Goal: Task Accomplishment & Management: Use online tool/utility

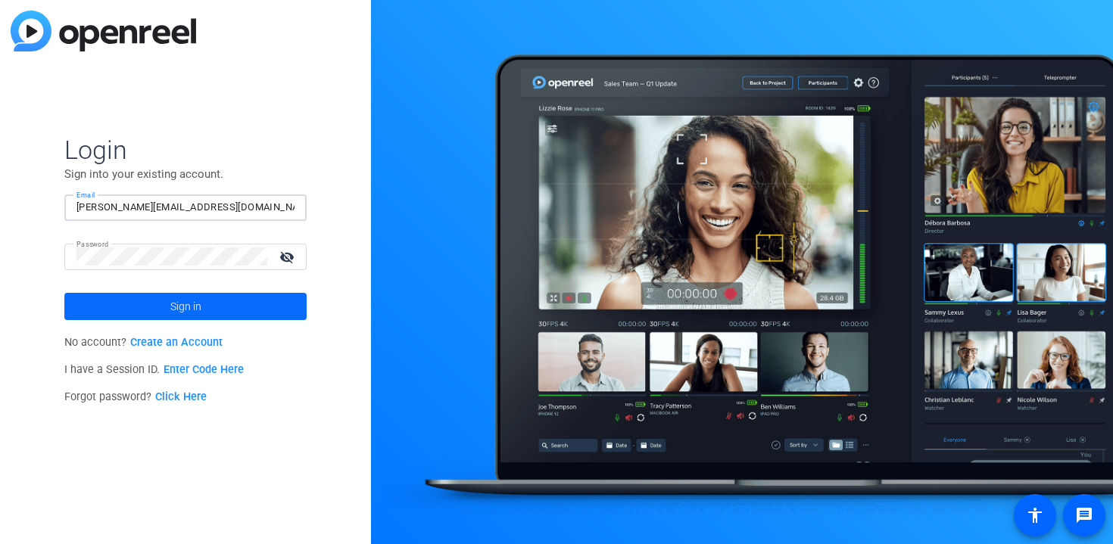
click at [207, 310] on span at bounding box center [185, 306] width 242 height 36
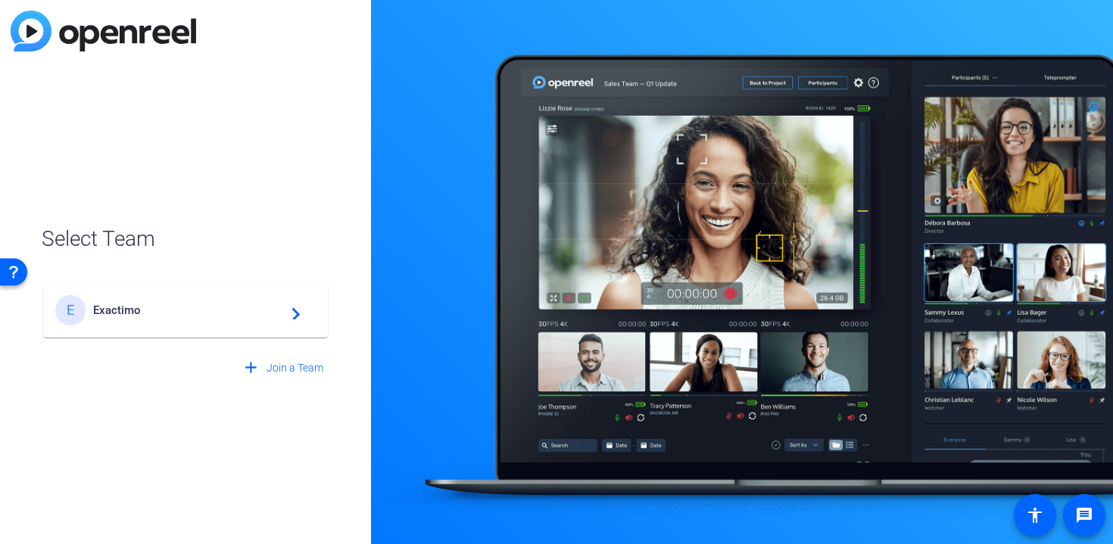
click at [207, 310] on span "Exactimo" at bounding box center [187, 311] width 189 height 14
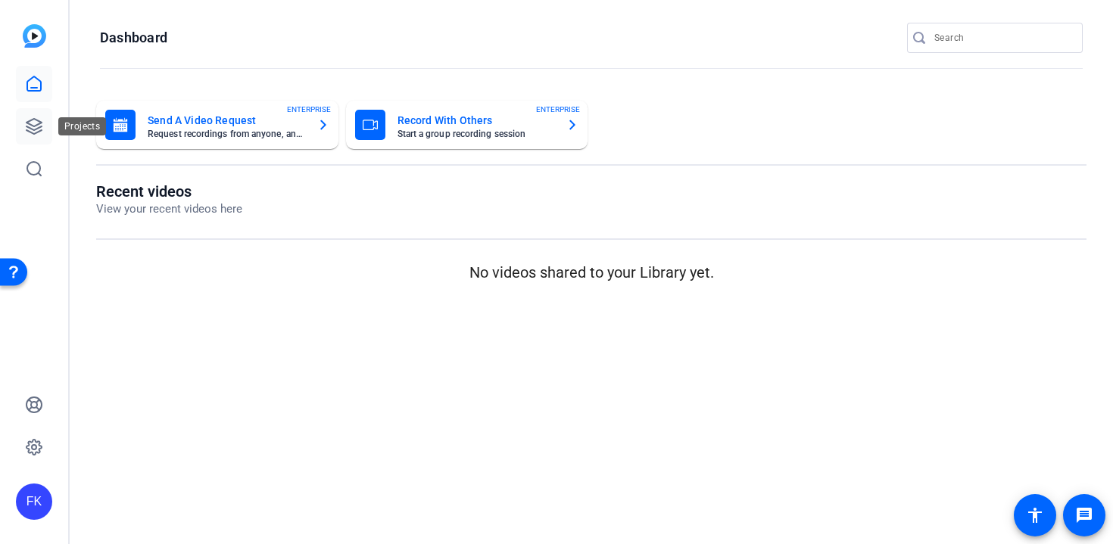
click at [29, 120] on icon at bounding box center [34, 126] width 18 height 18
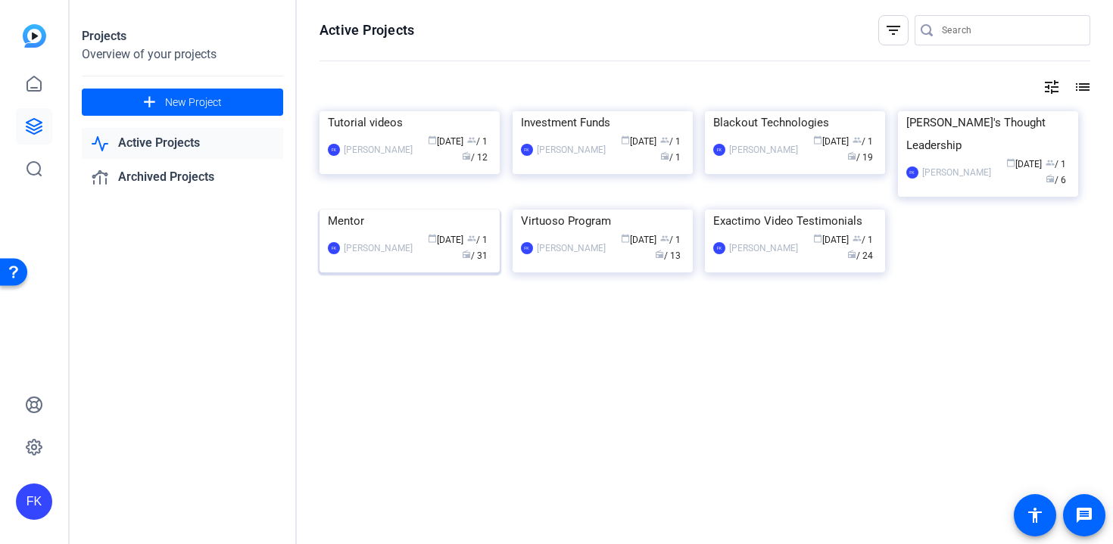
click at [358, 232] on div "Mentor" at bounding box center [410, 221] width 164 height 23
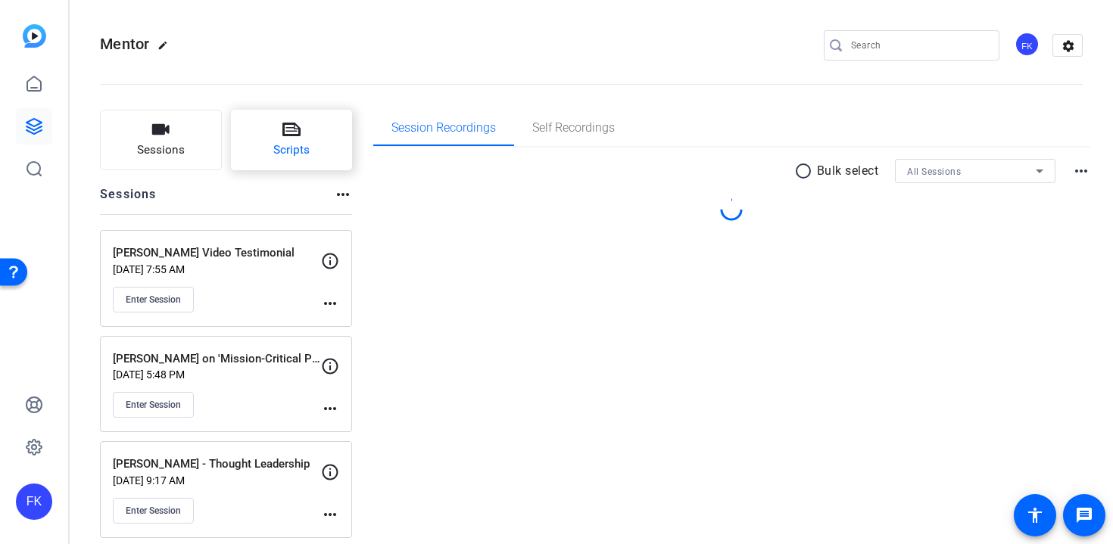
click at [294, 148] on span "Scripts" at bounding box center [291, 150] width 36 height 17
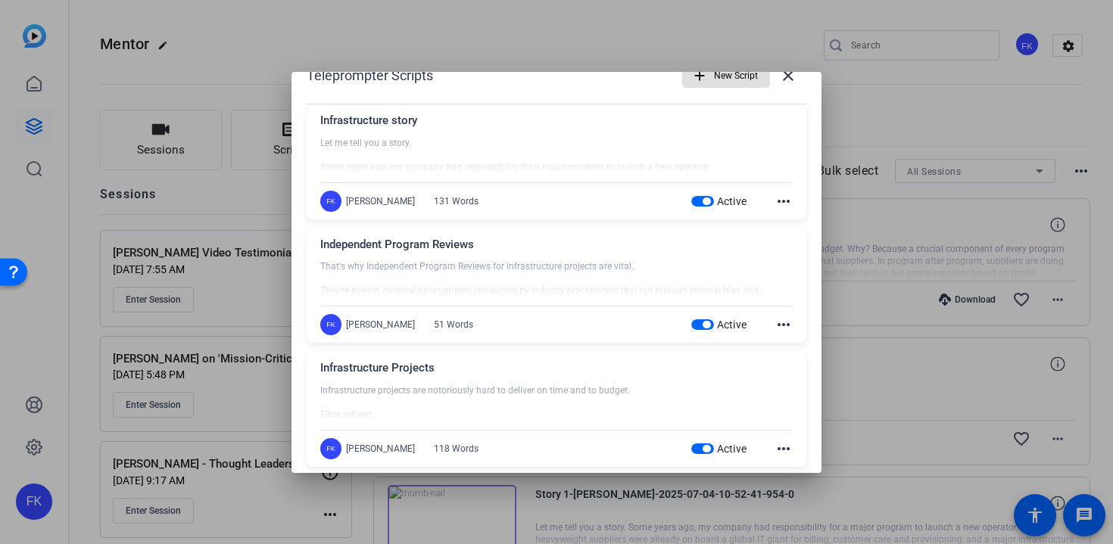
scroll to position [45, 0]
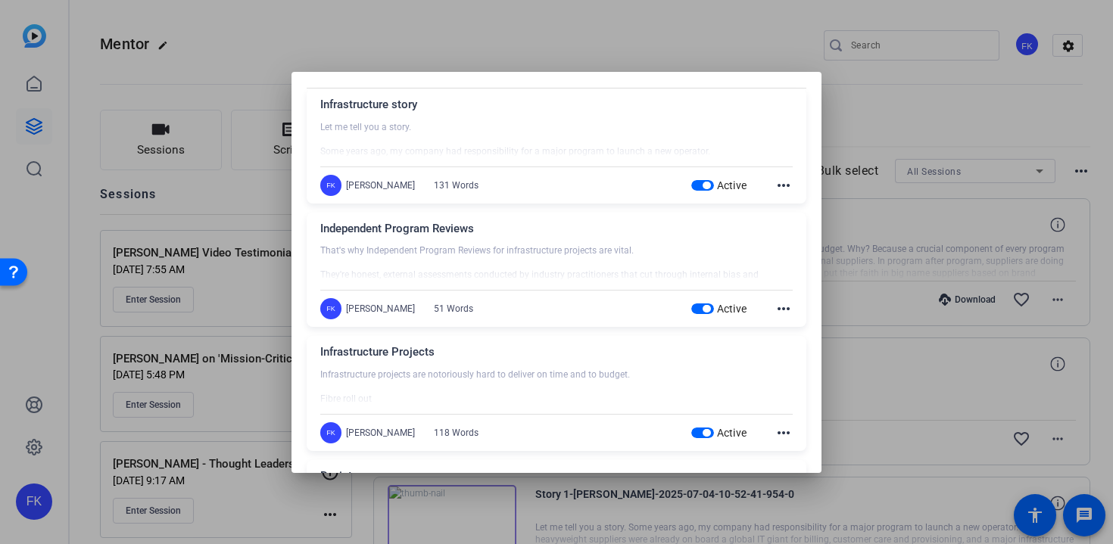
click at [784, 431] on mat-icon "more_horiz" at bounding box center [783, 433] width 18 height 18
click at [804, 453] on span "Edit" at bounding box center [817, 455] width 61 height 18
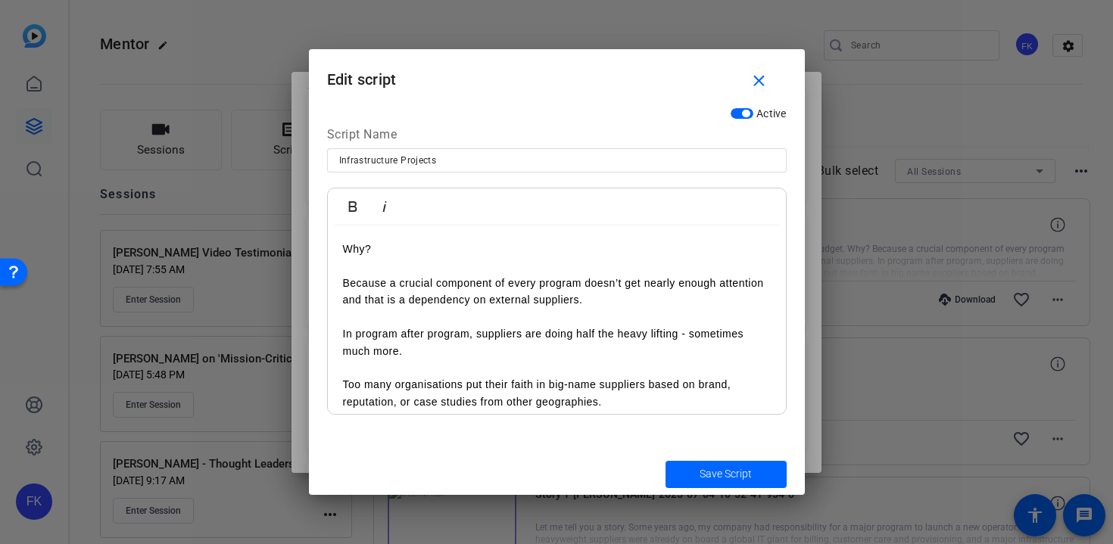
scroll to position [131, 0]
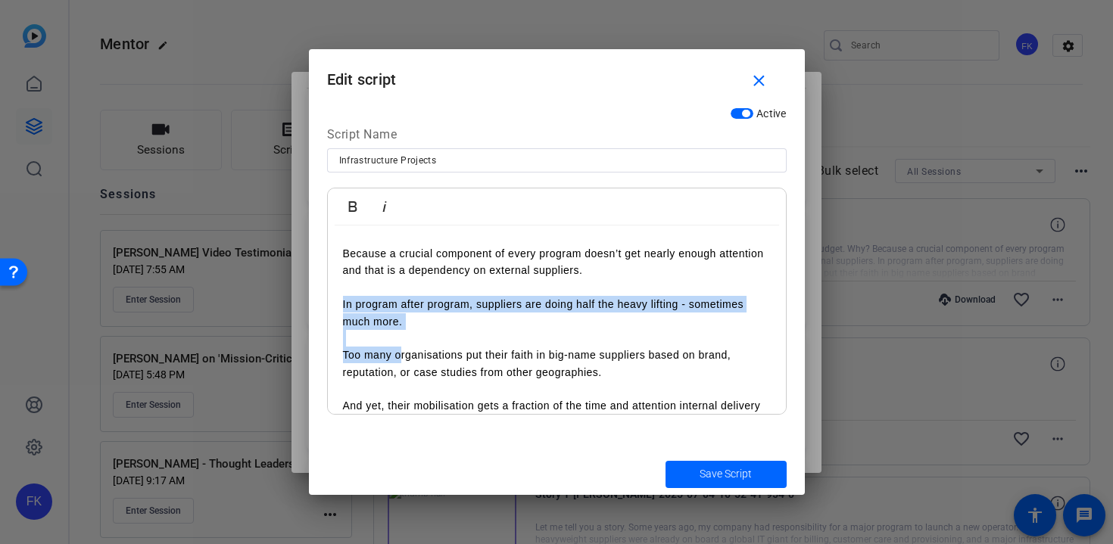
drag, startPoint x: 340, startPoint y: 304, endPoint x: 398, endPoint y: 348, distance: 73.4
click at [398, 348] on div "Infrastructure projects are notoriously hard to deliver on time and to budget. …" at bounding box center [557, 322] width 458 height 454
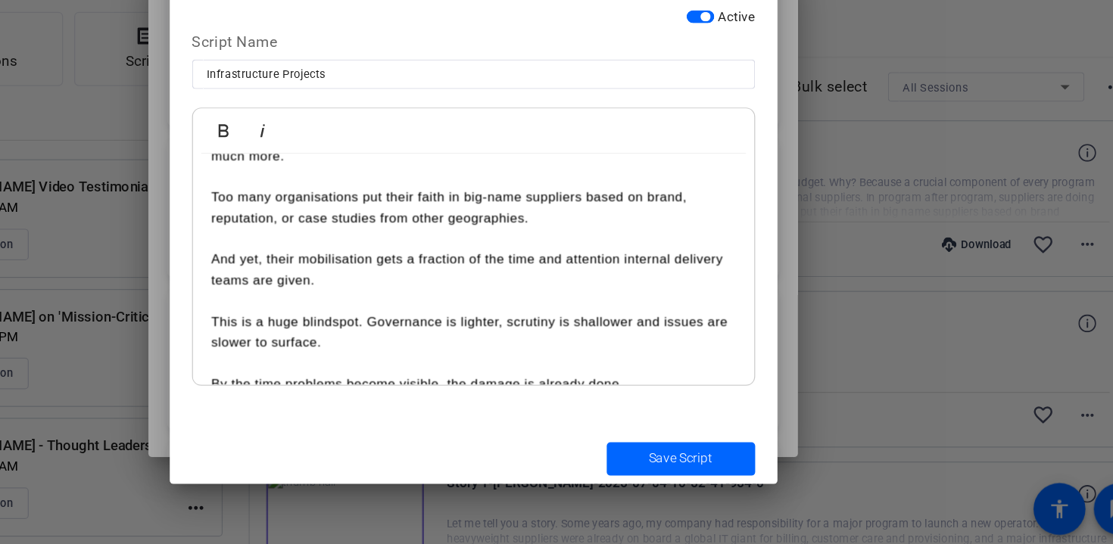
click at [476, 327] on p "And yet, their mobilisation gets a fraction of the time and attention internal …" at bounding box center [557, 320] width 428 height 34
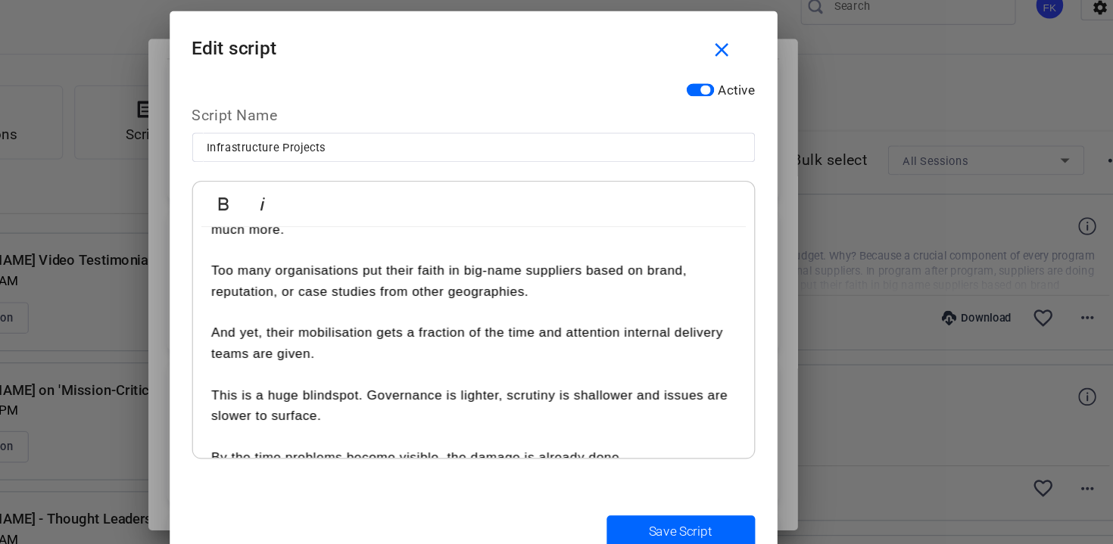
click at [392, 266] on p "Too many organisations put their faith in big-name suppliers based on brand, re…" at bounding box center [557, 269] width 428 height 34
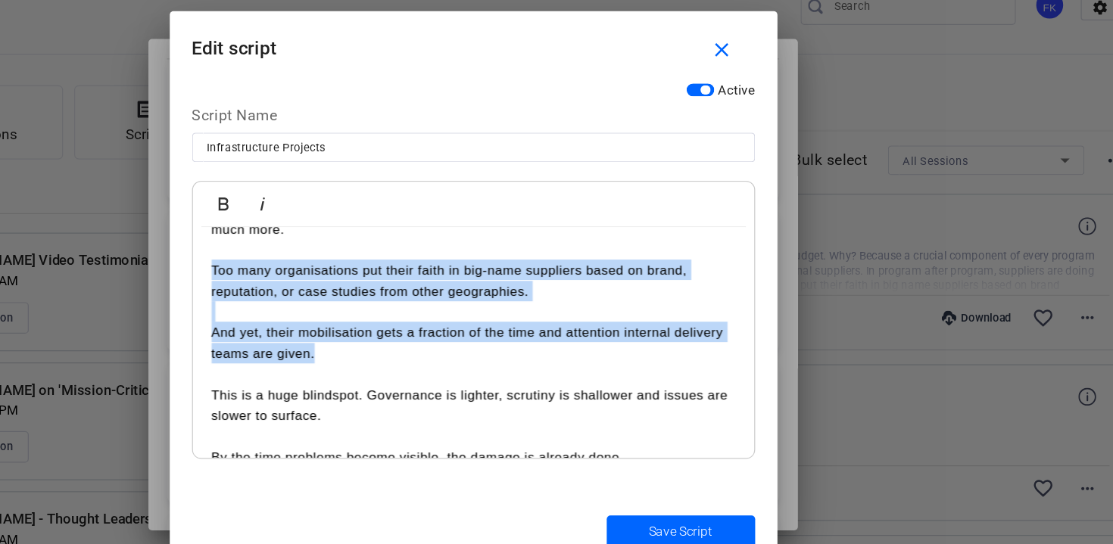
drag, startPoint x: 438, startPoint y: 331, endPoint x: 330, endPoint y: 265, distance: 126.1
click at [330, 265] on div "Infrastructure projects are notoriously hard to deliver on time and to budget. …" at bounding box center [557, 227] width 458 height 454
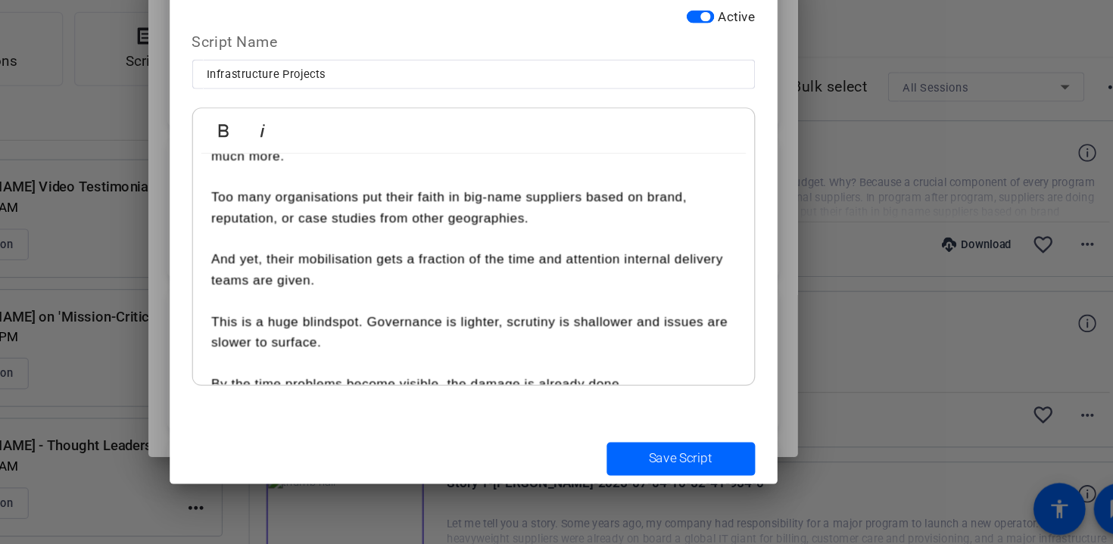
click at [397, 344] on p at bounding box center [557, 345] width 428 height 17
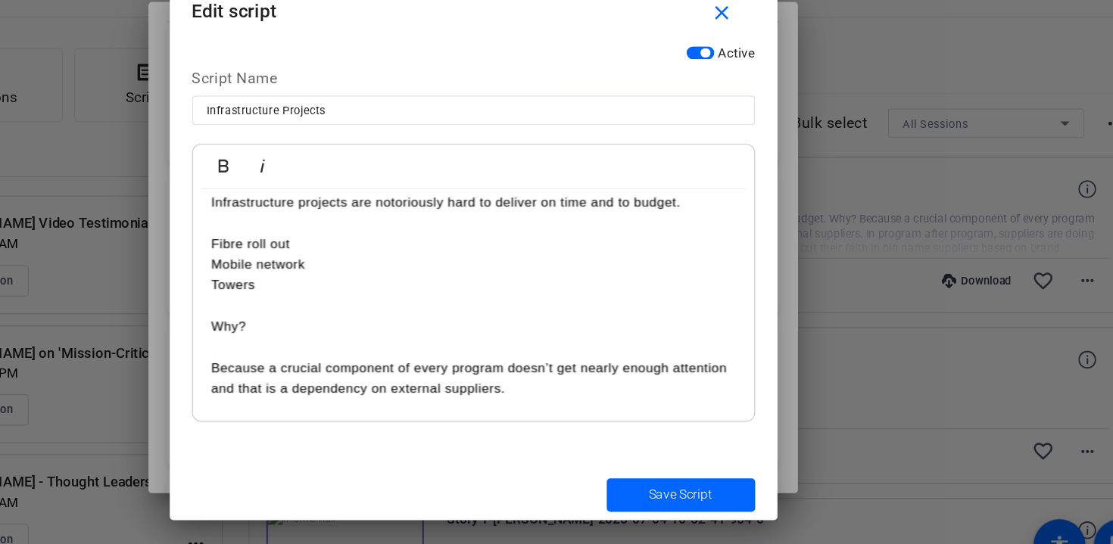
scroll to position [0, 0]
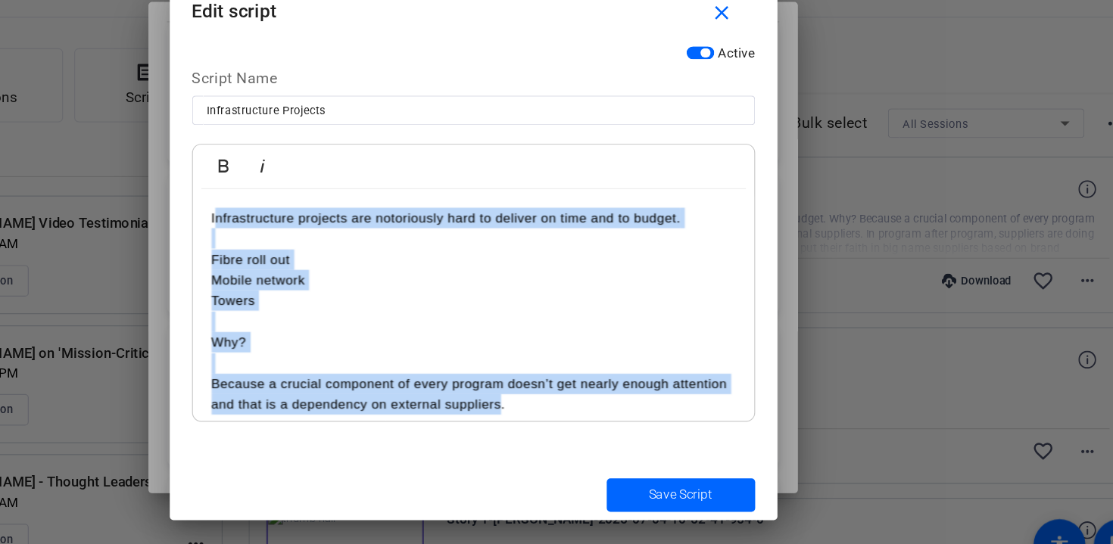
drag, startPoint x: 579, startPoint y: 403, endPoint x: 344, endPoint y: 246, distance: 282.6
click at [344, 246] on div "Infrastructure projects are notoriously hard to deliver on time and to budget. …" at bounding box center [557, 452] width 458 height 454
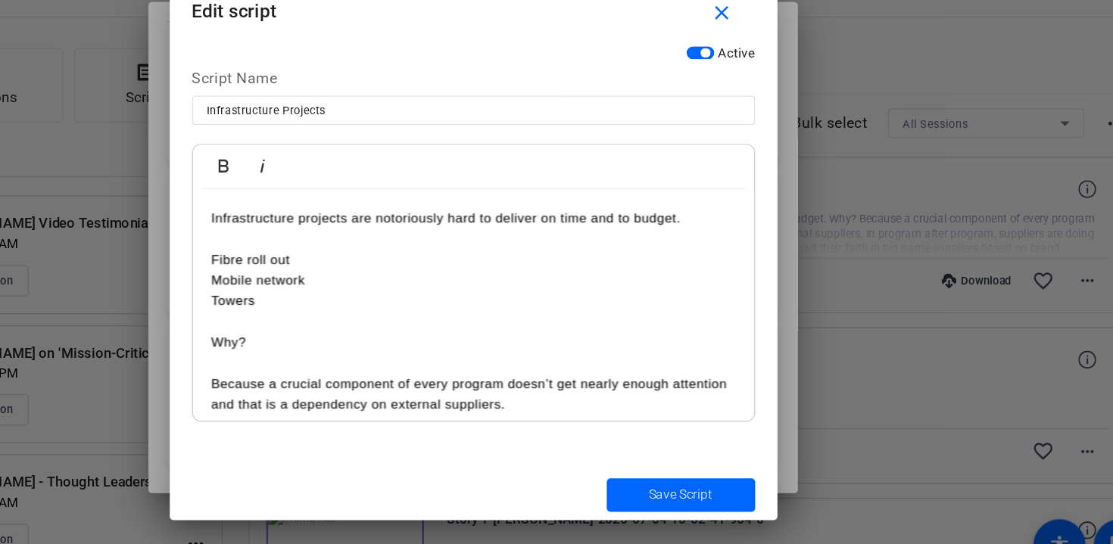
click at [581, 403] on p "Because a crucial component of every program doesn’t get nearly enough attentio…" at bounding box center [557, 392] width 428 height 34
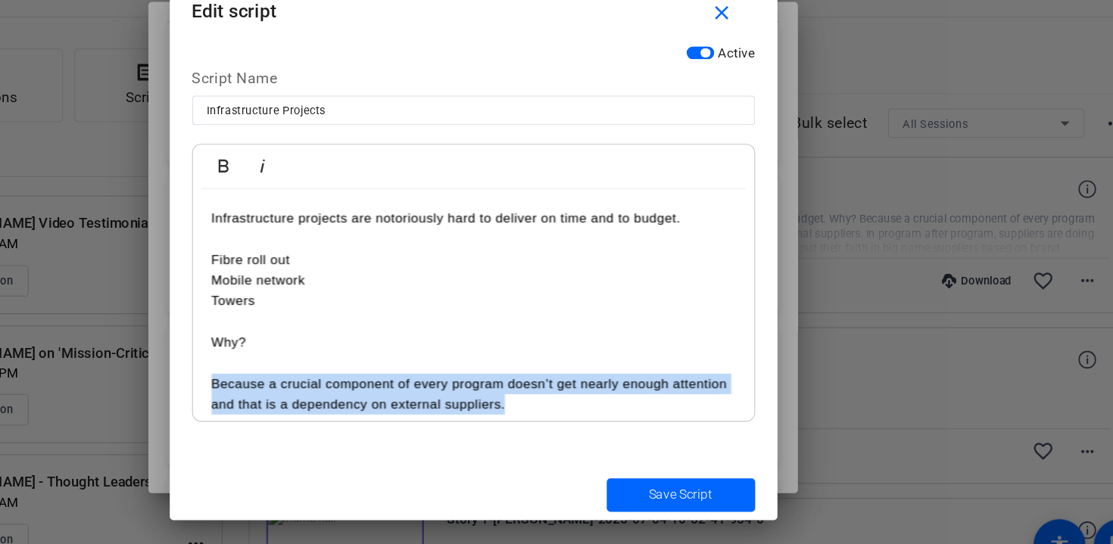
drag, startPoint x: 592, startPoint y: 404, endPoint x: 342, endPoint y: 379, distance: 251.1
click at [343, 379] on p "Because a crucial component of every program doesn’t get nearly enough attentio…" at bounding box center [557, 392] width 428 height 34
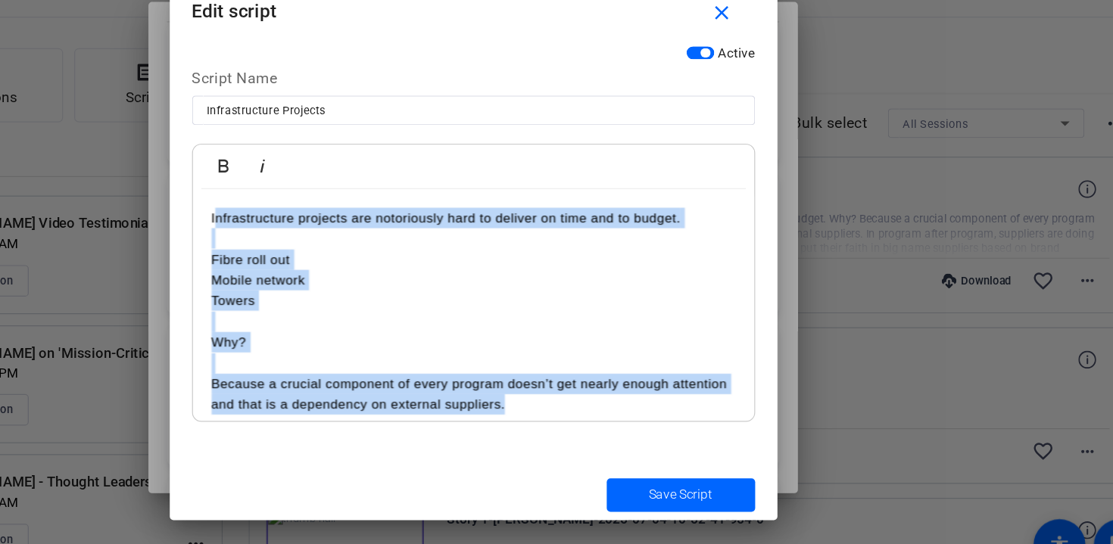
click at [344, 248] on p "Infrastructure projects are notoriously hard to deliver on time and to budget. …" at bounding box center [557, 274] width 428 height 68
copy div "nfrastructure projects are notoriously hard to deliver on time and to budget. F…"
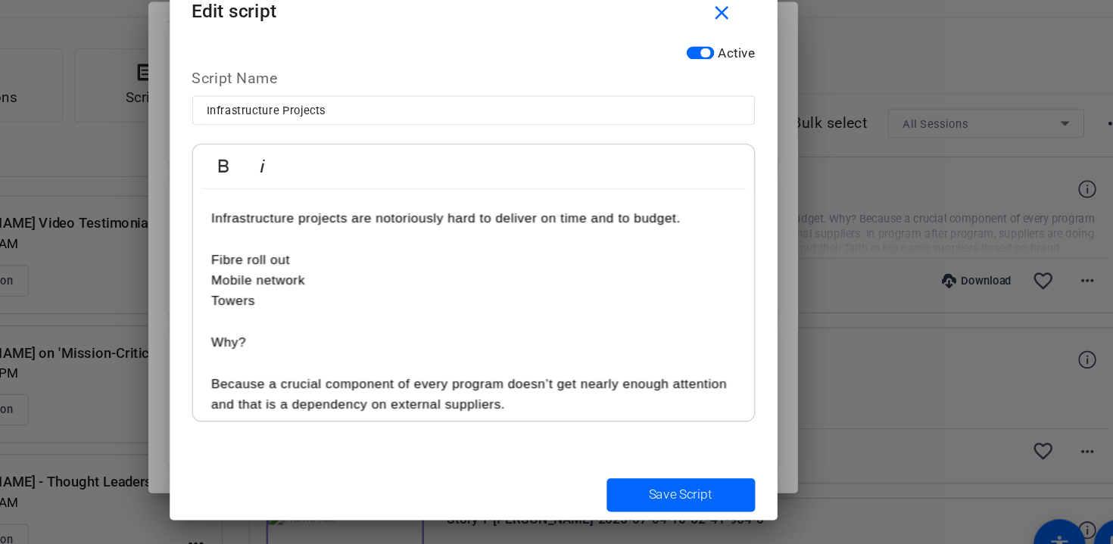
click at [443, 227] on div "Infrastructure projects are notoriously hard to deliver on time and to budget. …" at bounding box center [557, 452] width 458 height 454
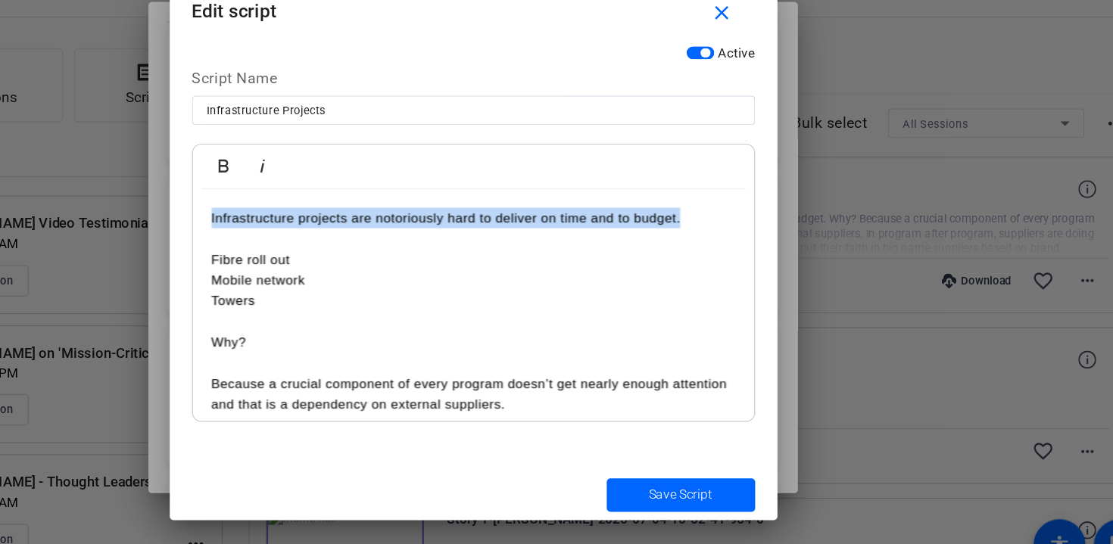
drag, startPoint x: 342, startPoint y: 248, endPoint x: 745, endPoint y: 248, distance: 402.7
click at [745, 248] on div "Infrastructure projects are notoriously hard to deliver on time and to budget. …" at bounding box center [557, 452] width 458 height 454
copy p "Infrastructure projects are notoriously hard to deliver on time and to budget."
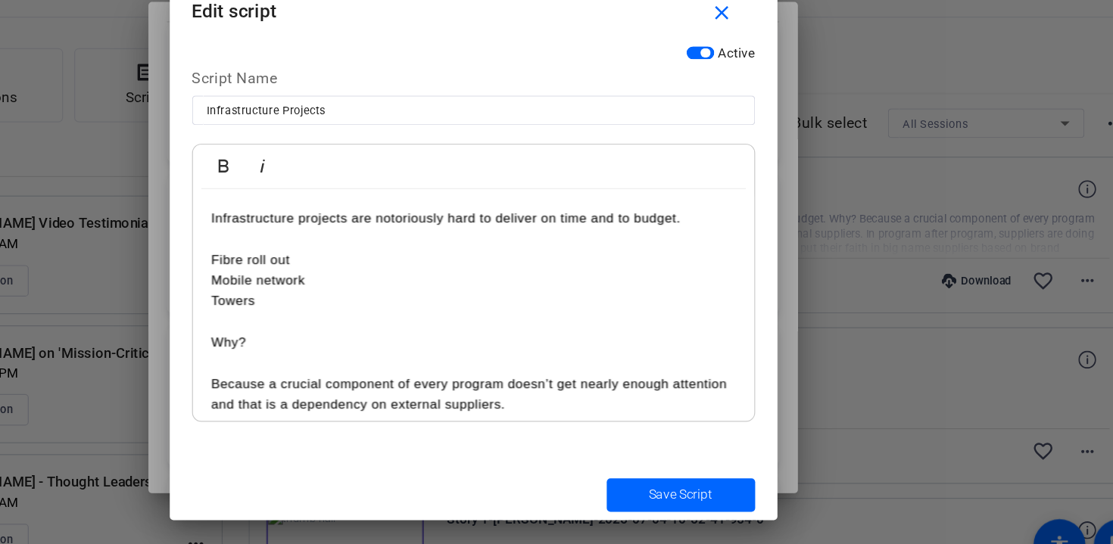
click at [438, 262] on p "Infrastructure projects are notoriously hard to deliver on time and to budget. …" at bounding box center [557, 274] width 428 height 68
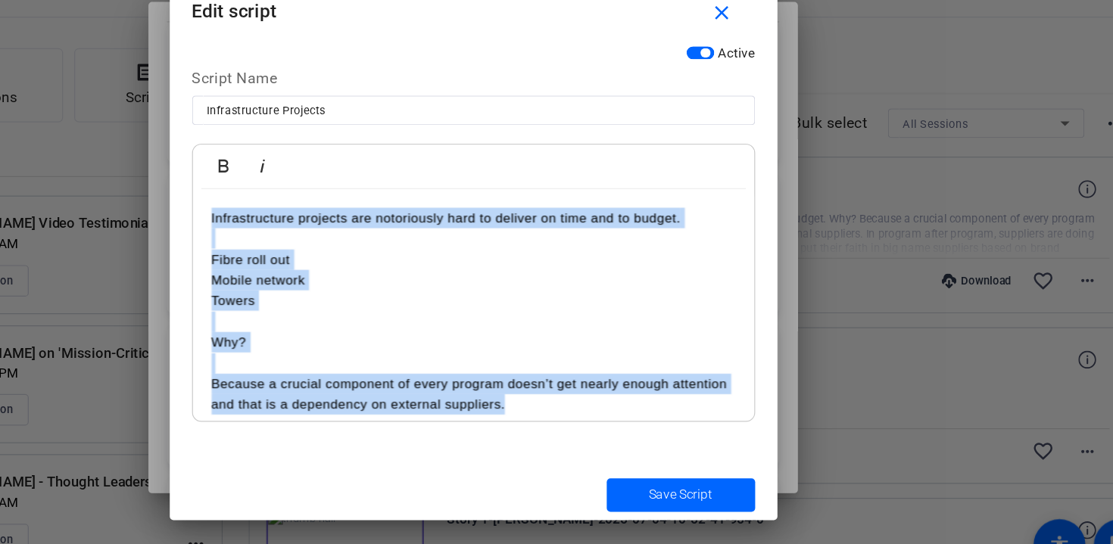
drag, startPoint x: 342, startPoint y: 246, endPoint x: 583, endPoint y: 400, distance: 286.0
click at [583, 400] on div "Infrastructure projects are notoriously hard to deliver on time and to budget. …" at bounding box center [557, 452] width 458 height 454
copy div "Infrastructure projects are notoriously hard to deliver on time and to budget. …"
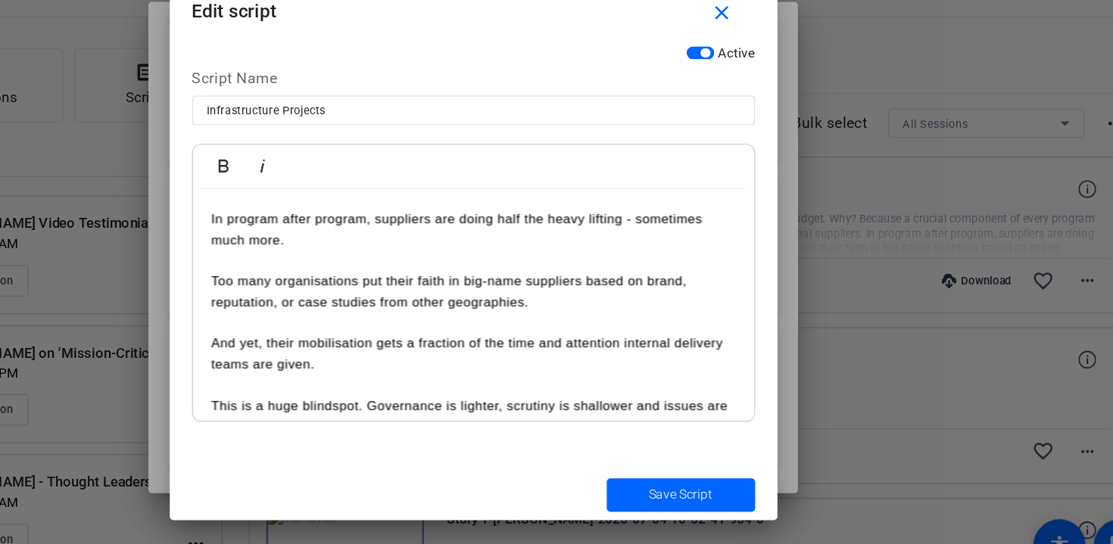
scroll to position [182, 0]
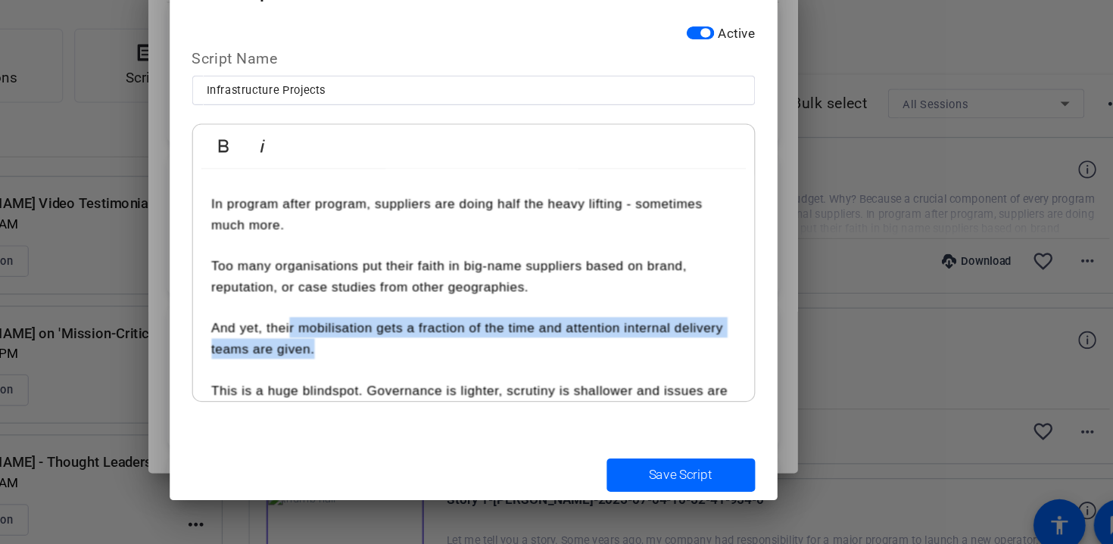
drag, startPoint x: 428, startPoint y: 379, endPoint x: 408, endPoint y: 358, distance: 28.9
click at [408, 358] on p "And yet, their mobilisation gets a fraction of the time and attention internal …" at bounding box center [557, 363] width 428 height 34
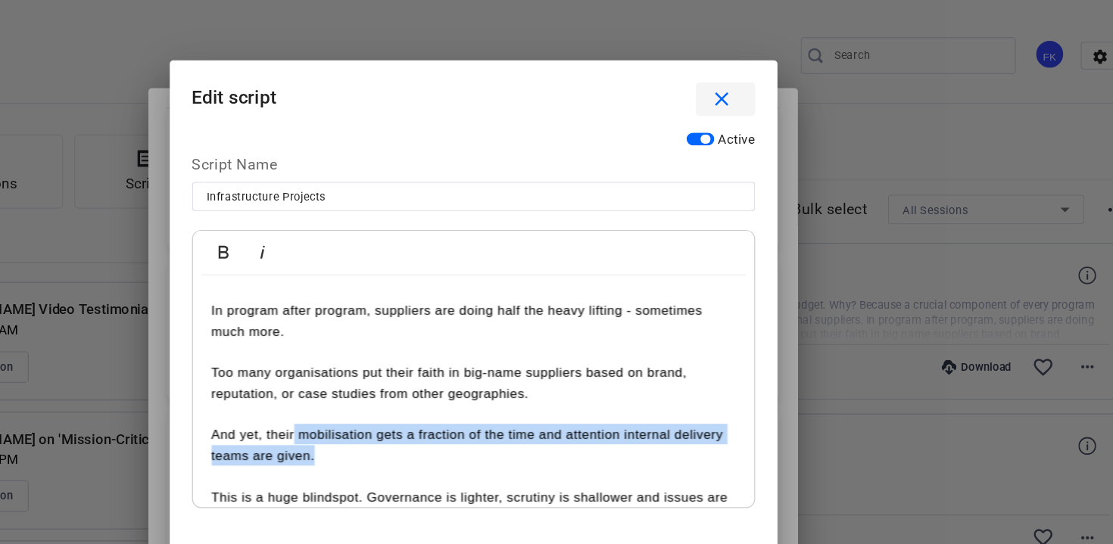
click at [763, 85] on mat-icon "close" at bounding box center [758, 81] width 19 height 19
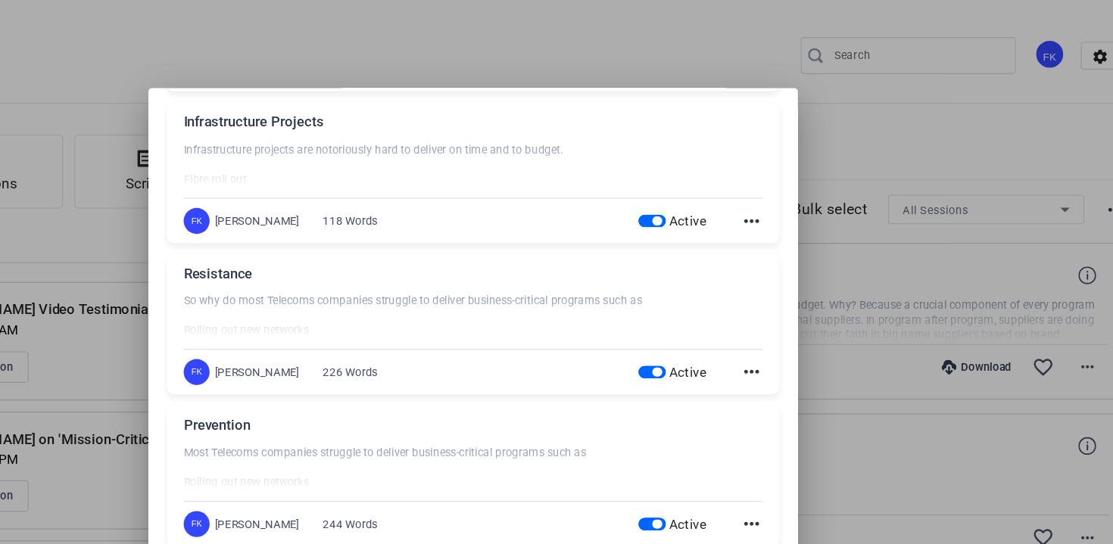
scroll to position [50, 0]
